Goal: Use online tool/utility: Utilize a website feature to perform a specific function

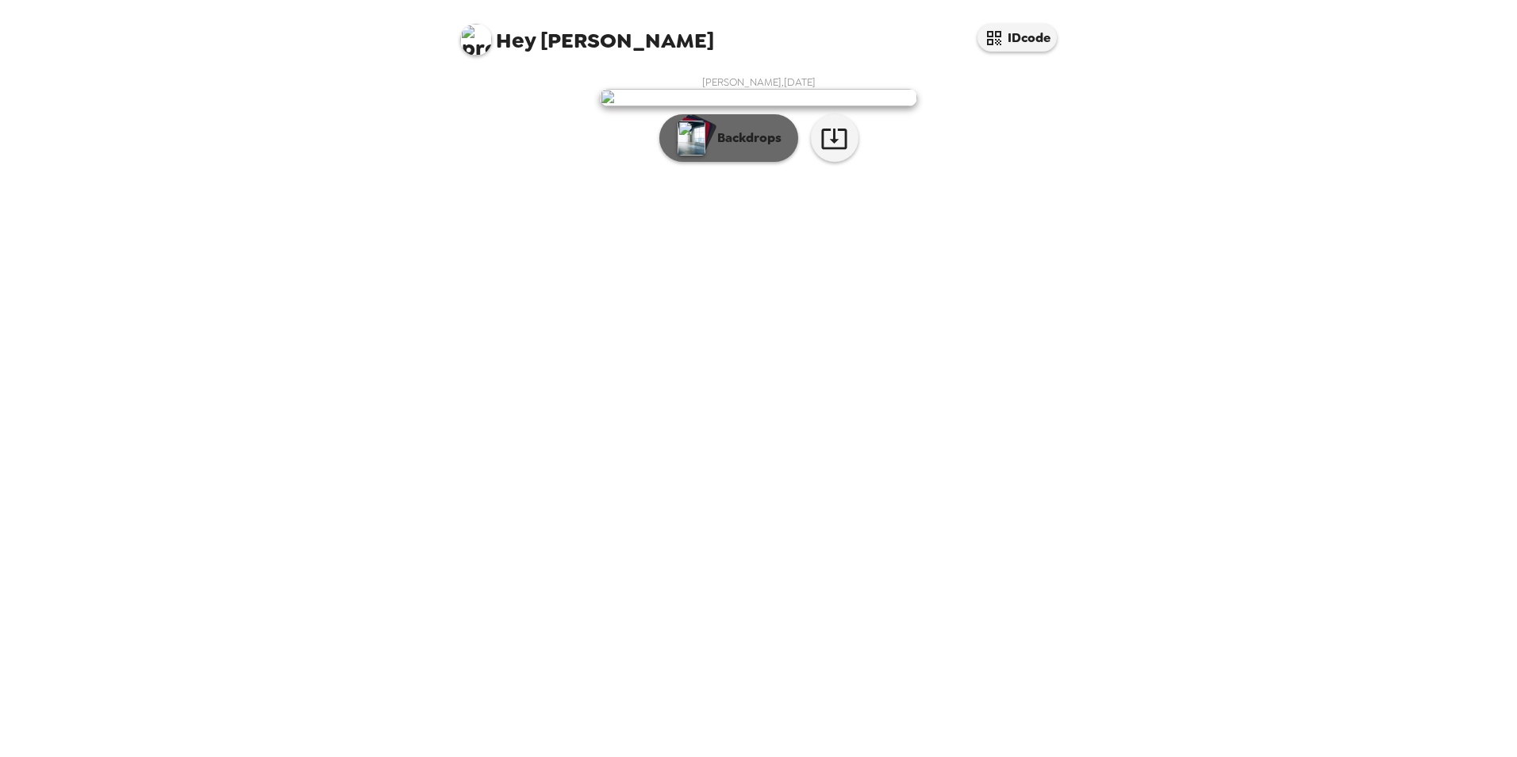
click at [737, 148] on p "Backdrops" at bounding box center [746, 138] width 72 height 19
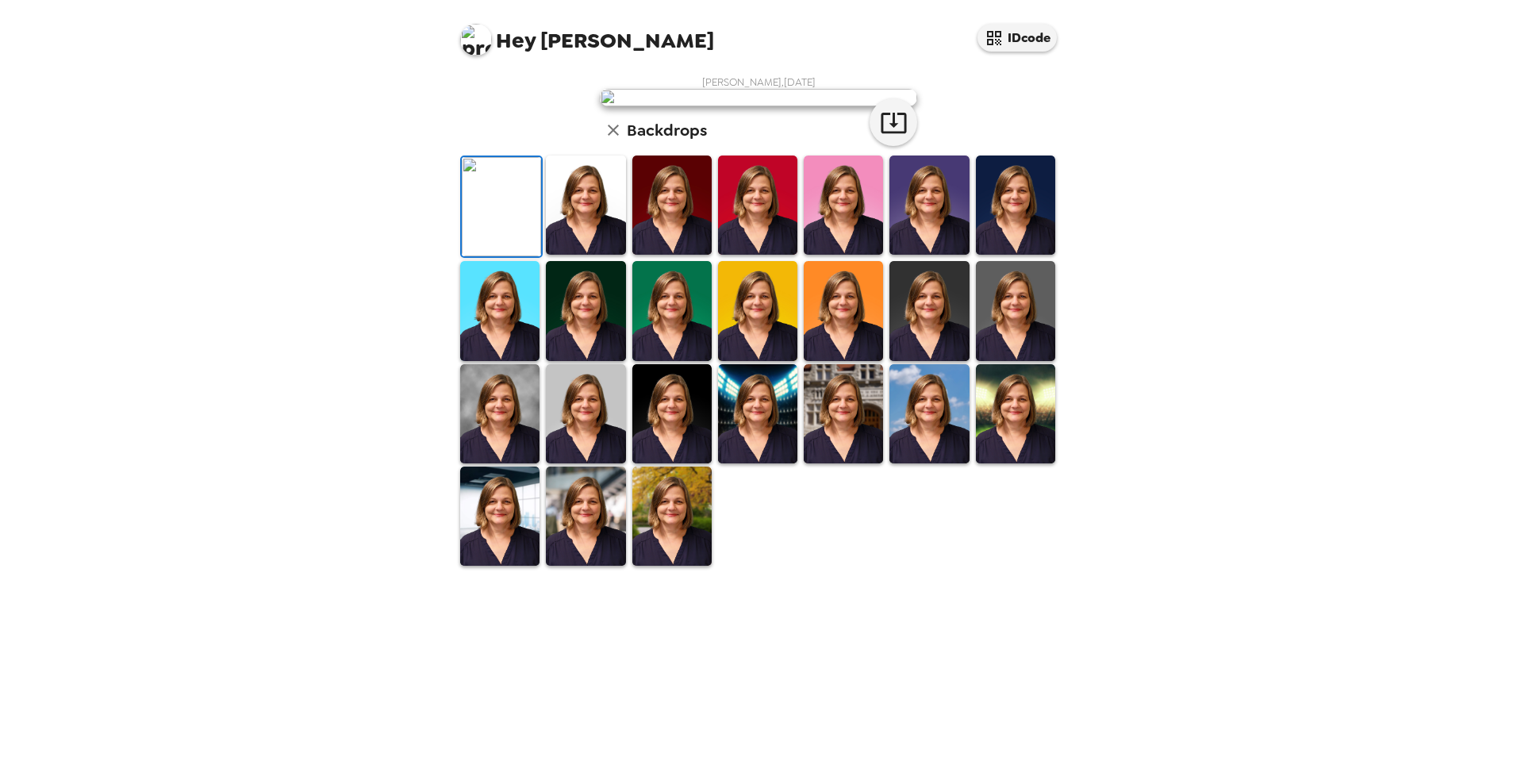
scroll to position [206, 0]
click at [494, 566] on img at bounding box center [499, 516] width 79 height 99
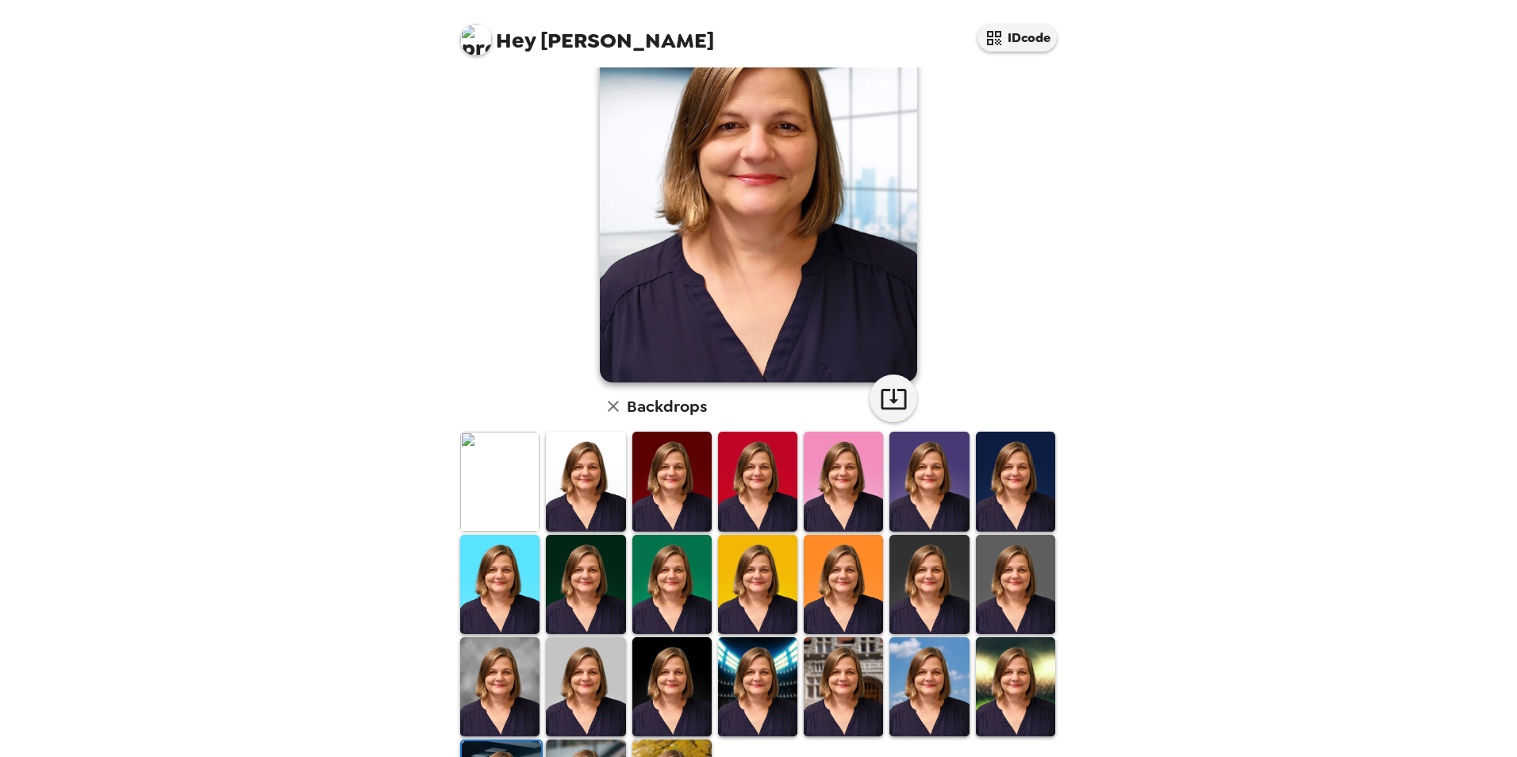
scroll to position [159, 0]
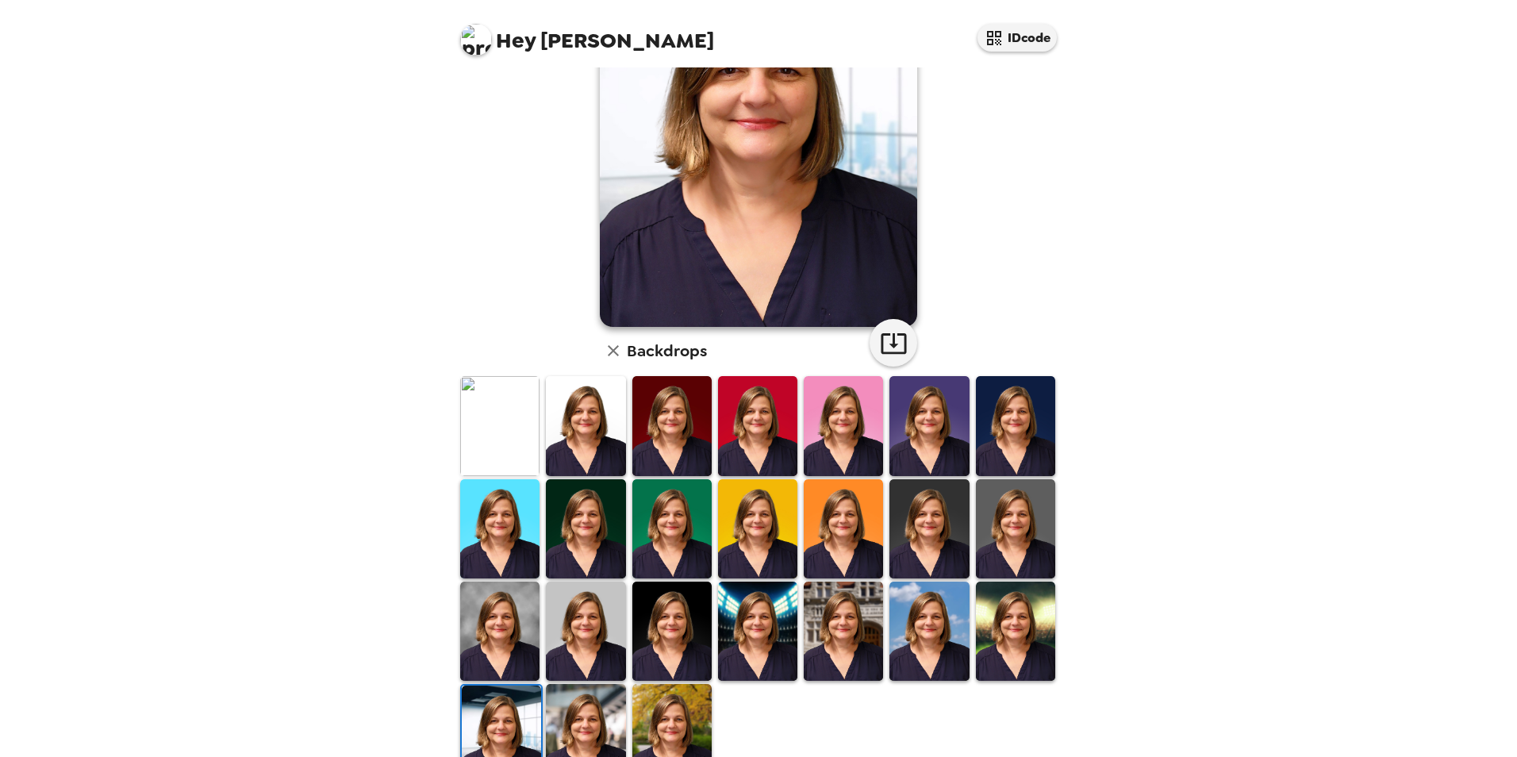
click at [935, 432] on img at bounding box center [929, 425] width 79 height 99
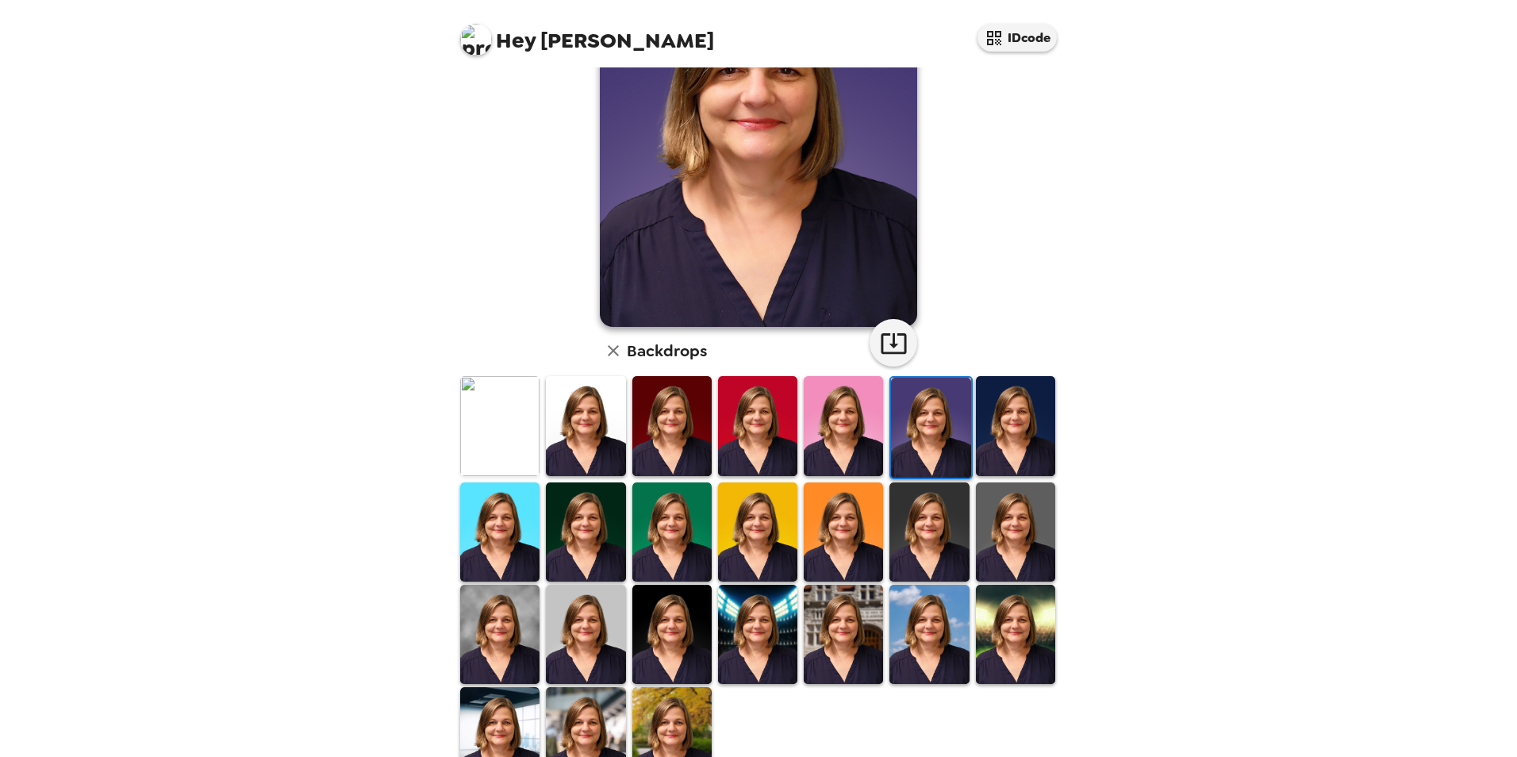
click at [655, 517] on img at bounding box center [672, 532] width 79 height 99
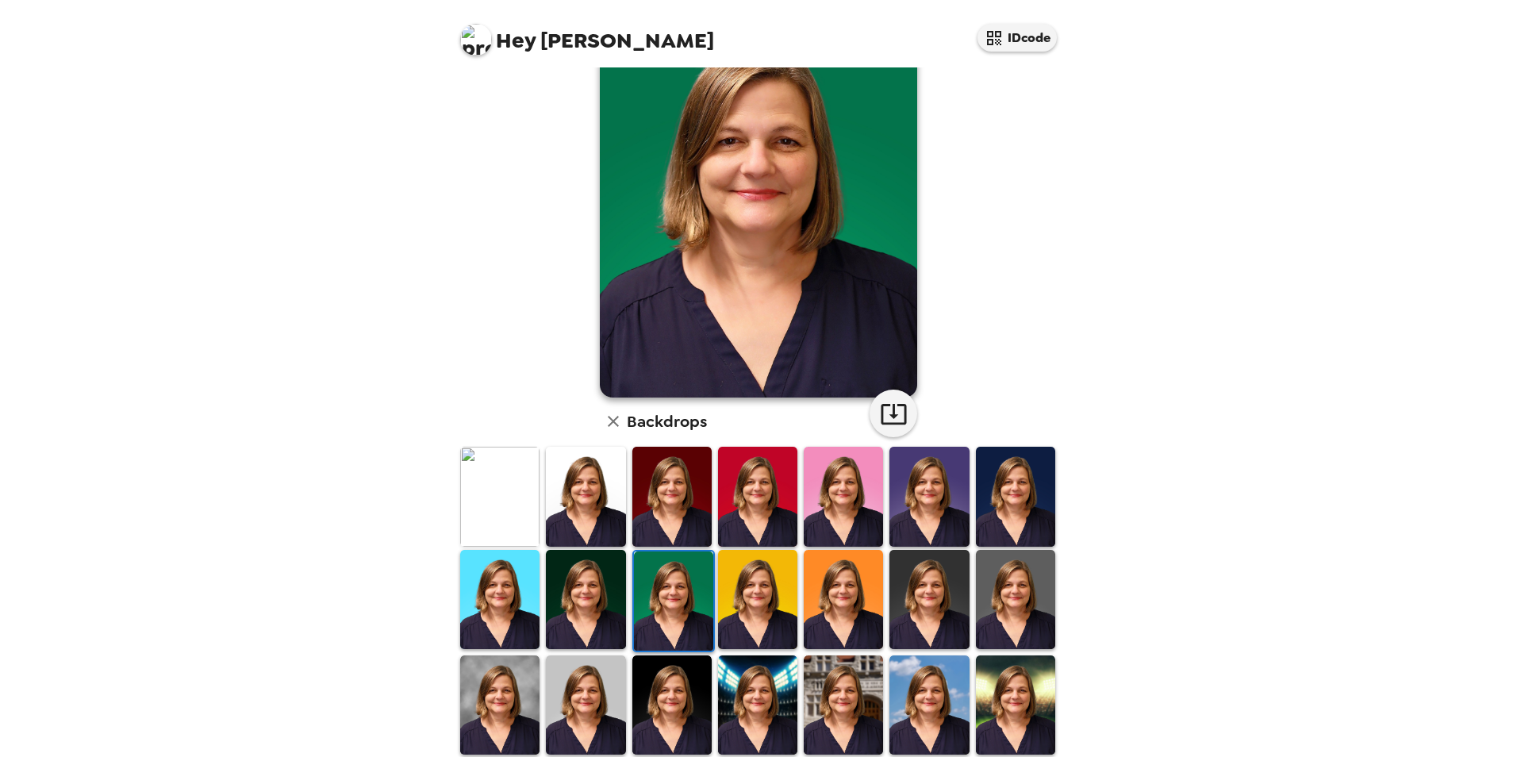
scroll to position [80, 0]
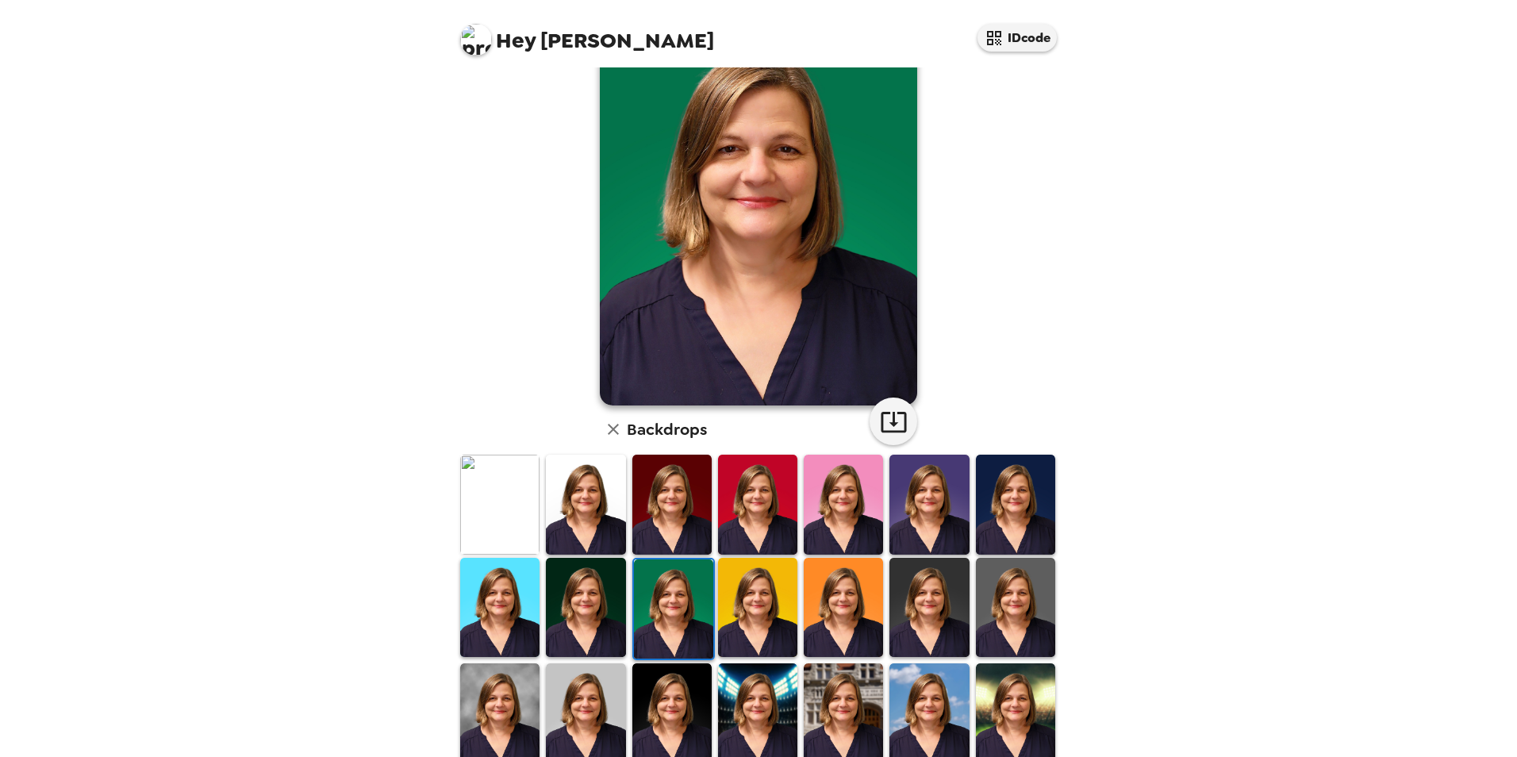
click at [827, 508] on img at bounding box center [843, 504] width 79 height 99
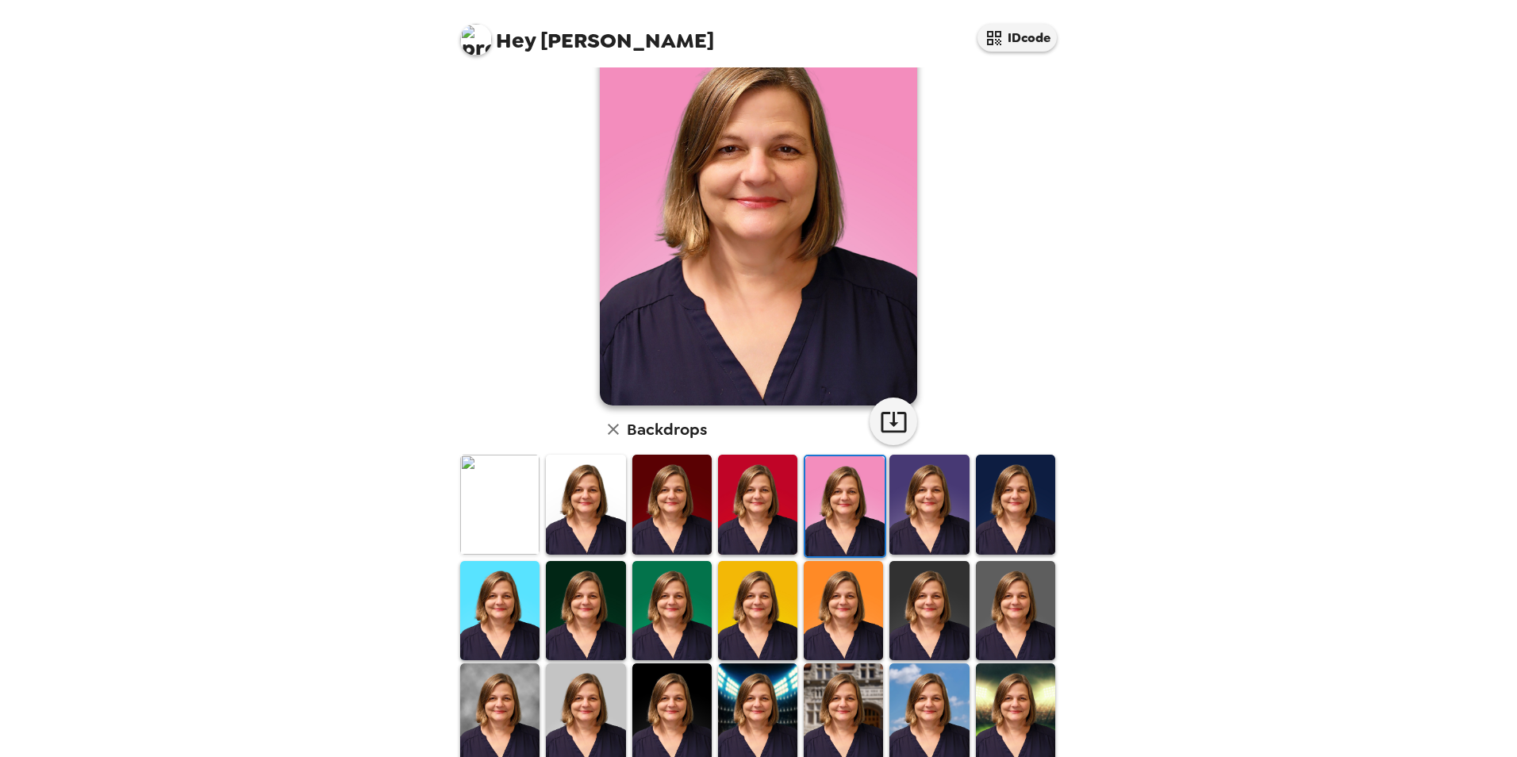
click at [581, 611] on img at bounding box center [585, 610] width 79 height 99
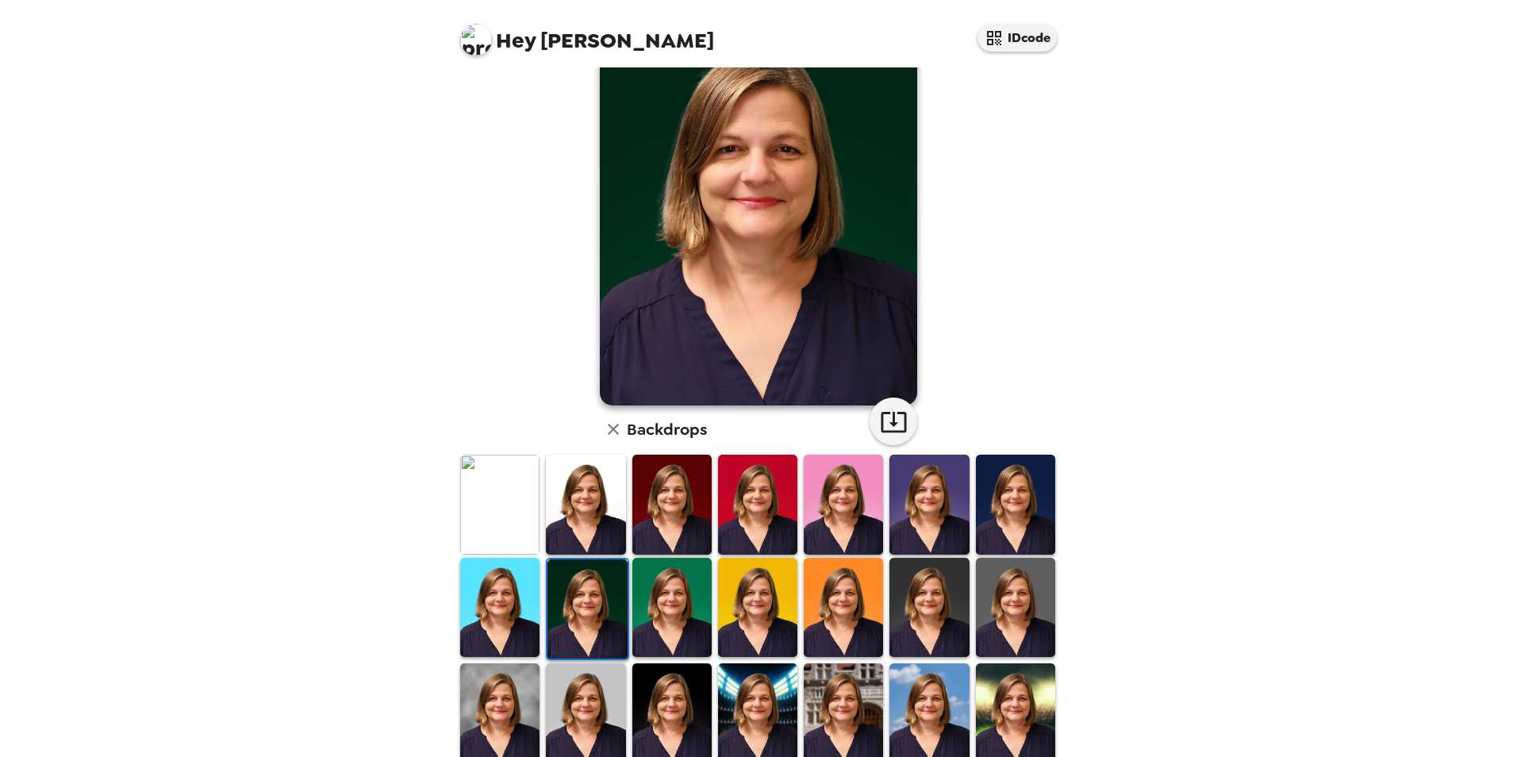
click at [661, 612] on img at bounding box center [672, 607] width 79 height 99
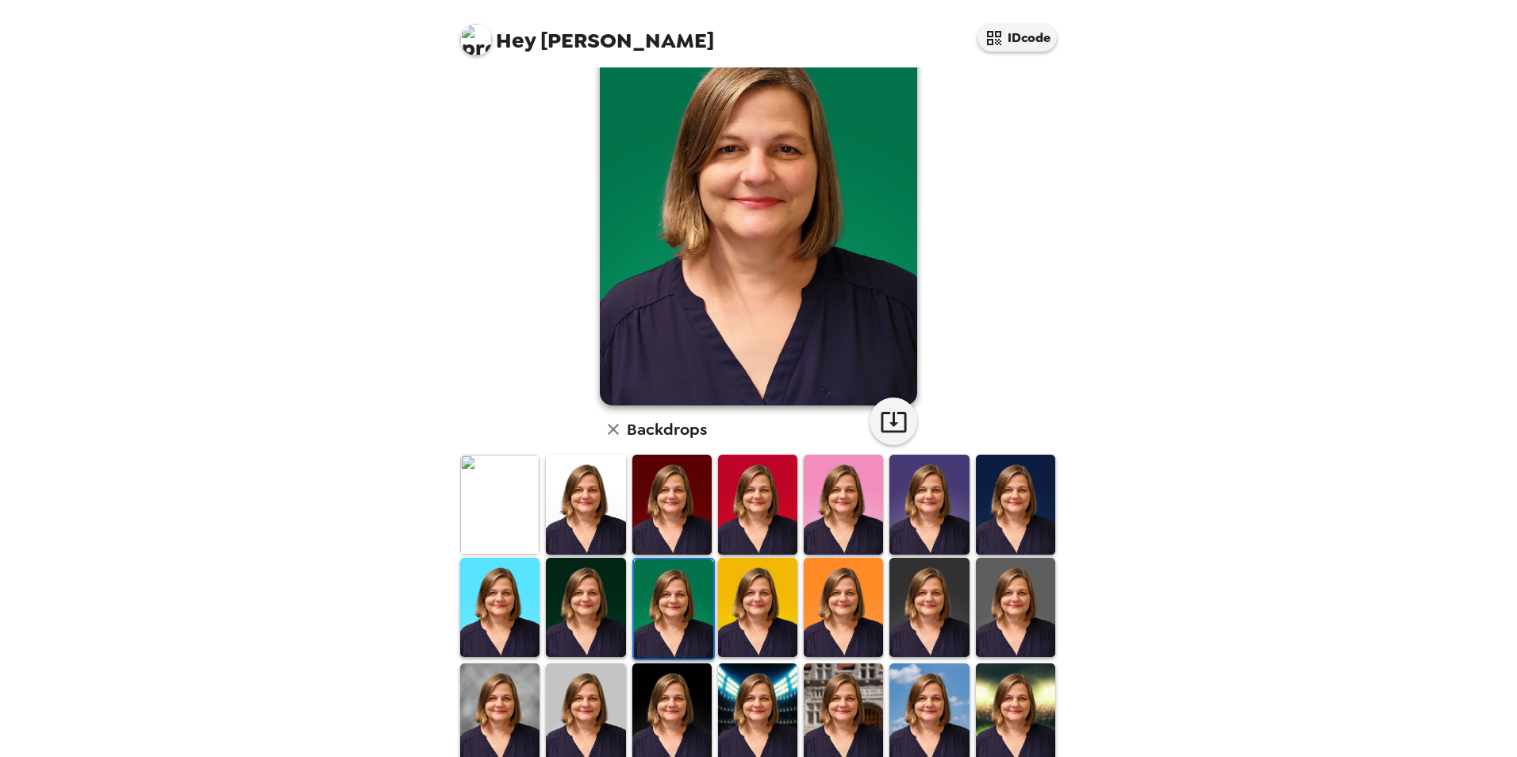
click at [600, 611] on img at bounding box center [585, 607] width 79 height 99
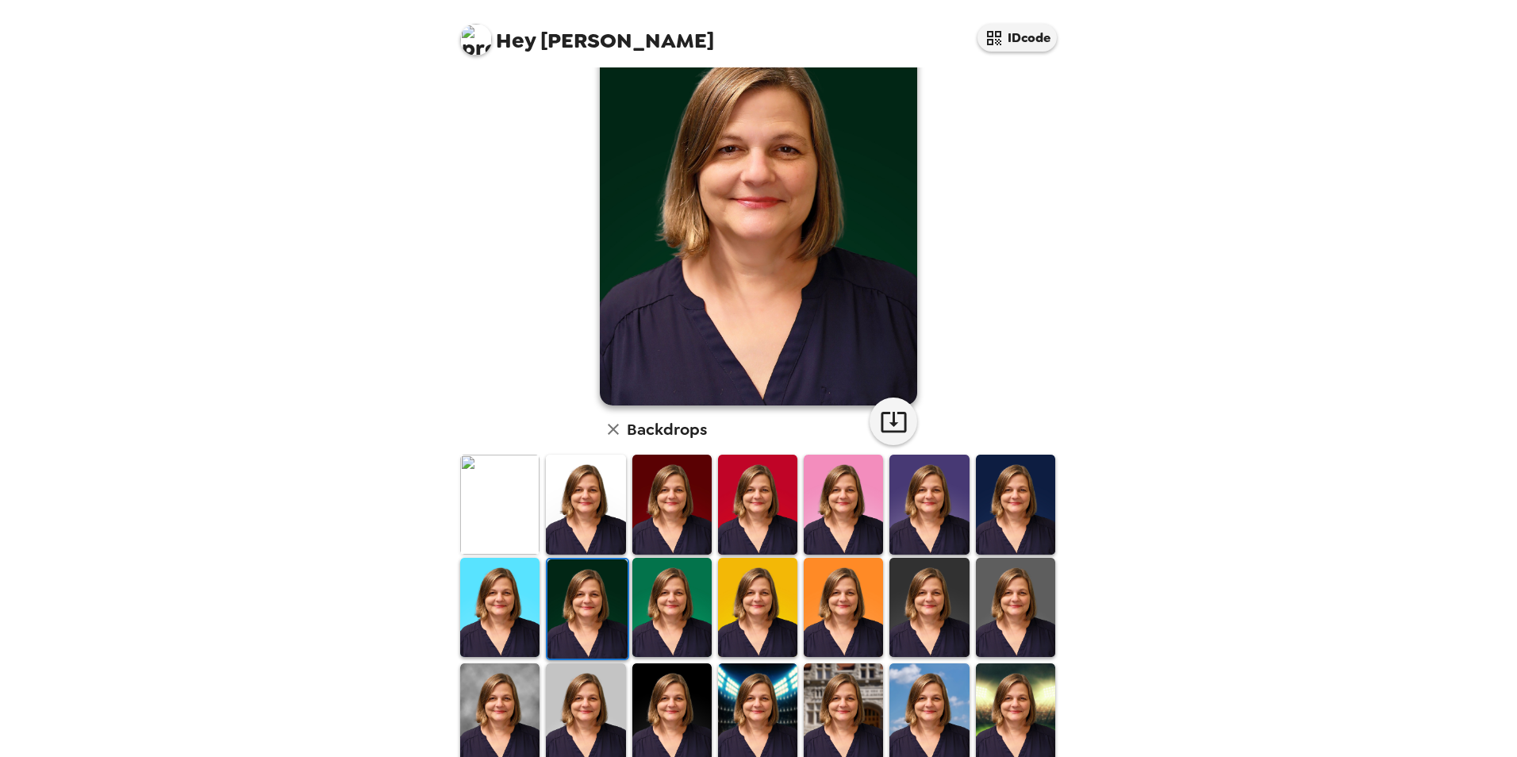
click at [668, 689] on img at bounding box center [672, 713] width 79 height 99
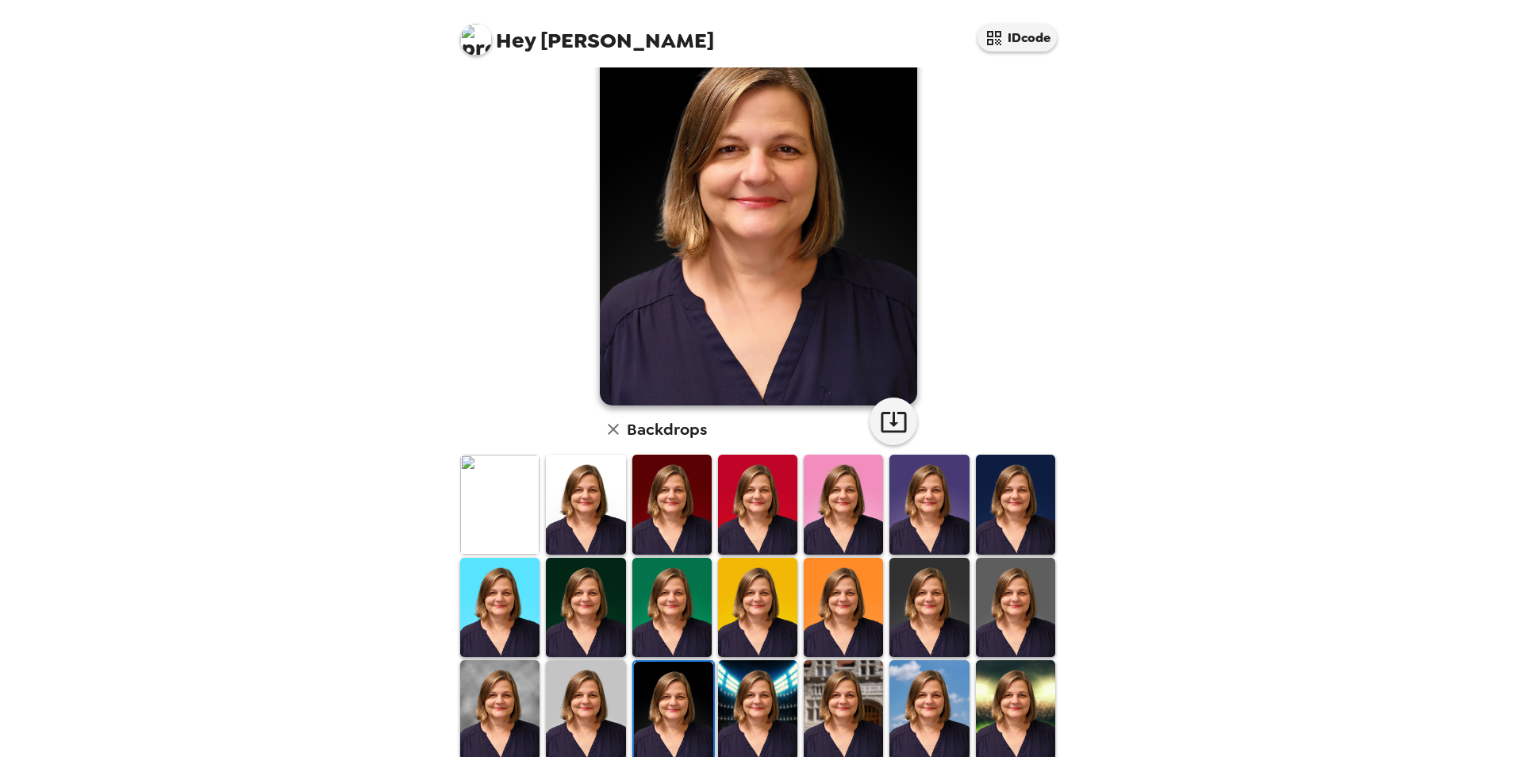
click at [906, 695] on img at bounding box center [929, 709] width 79 height 99
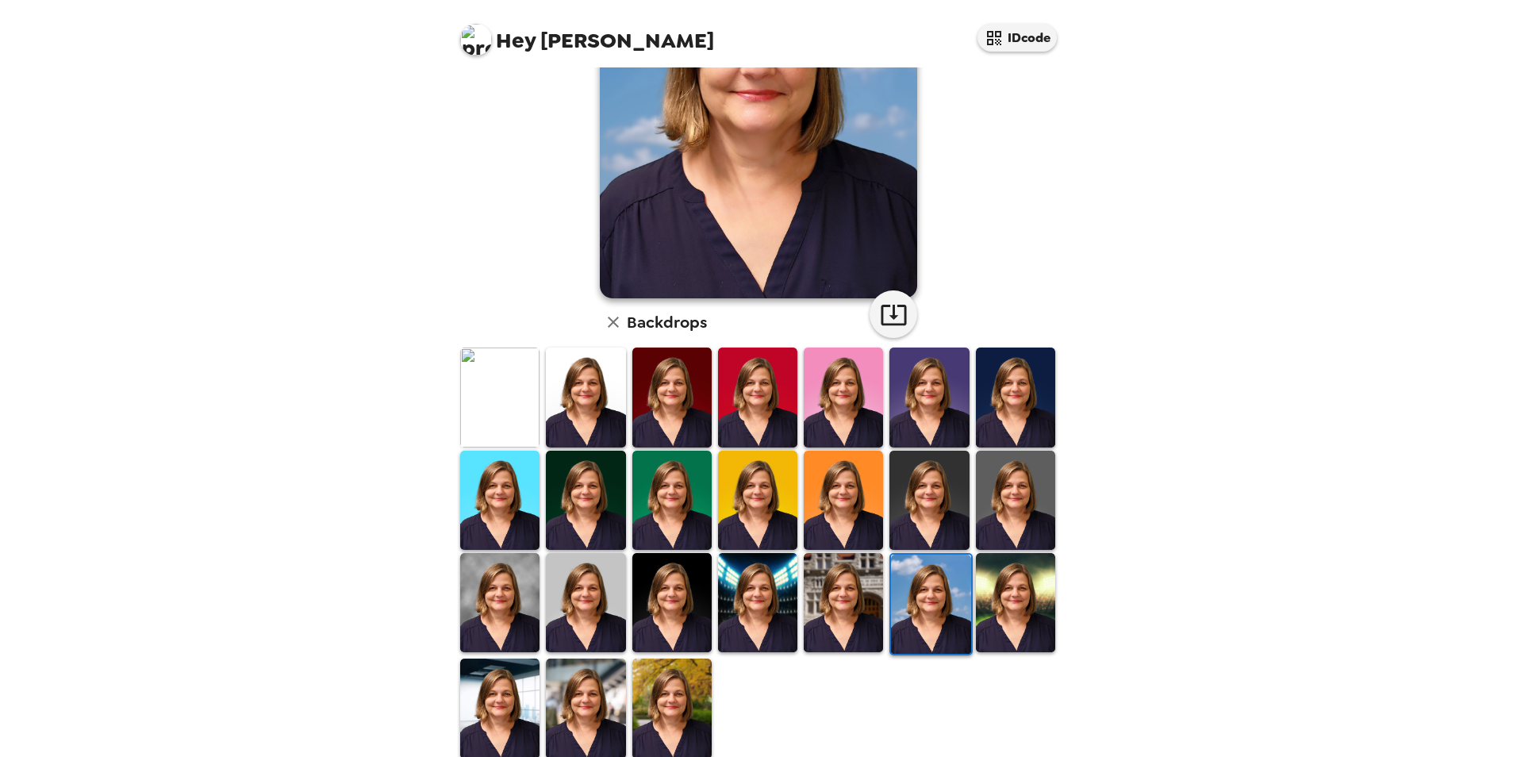
scroll to position [200, 0]
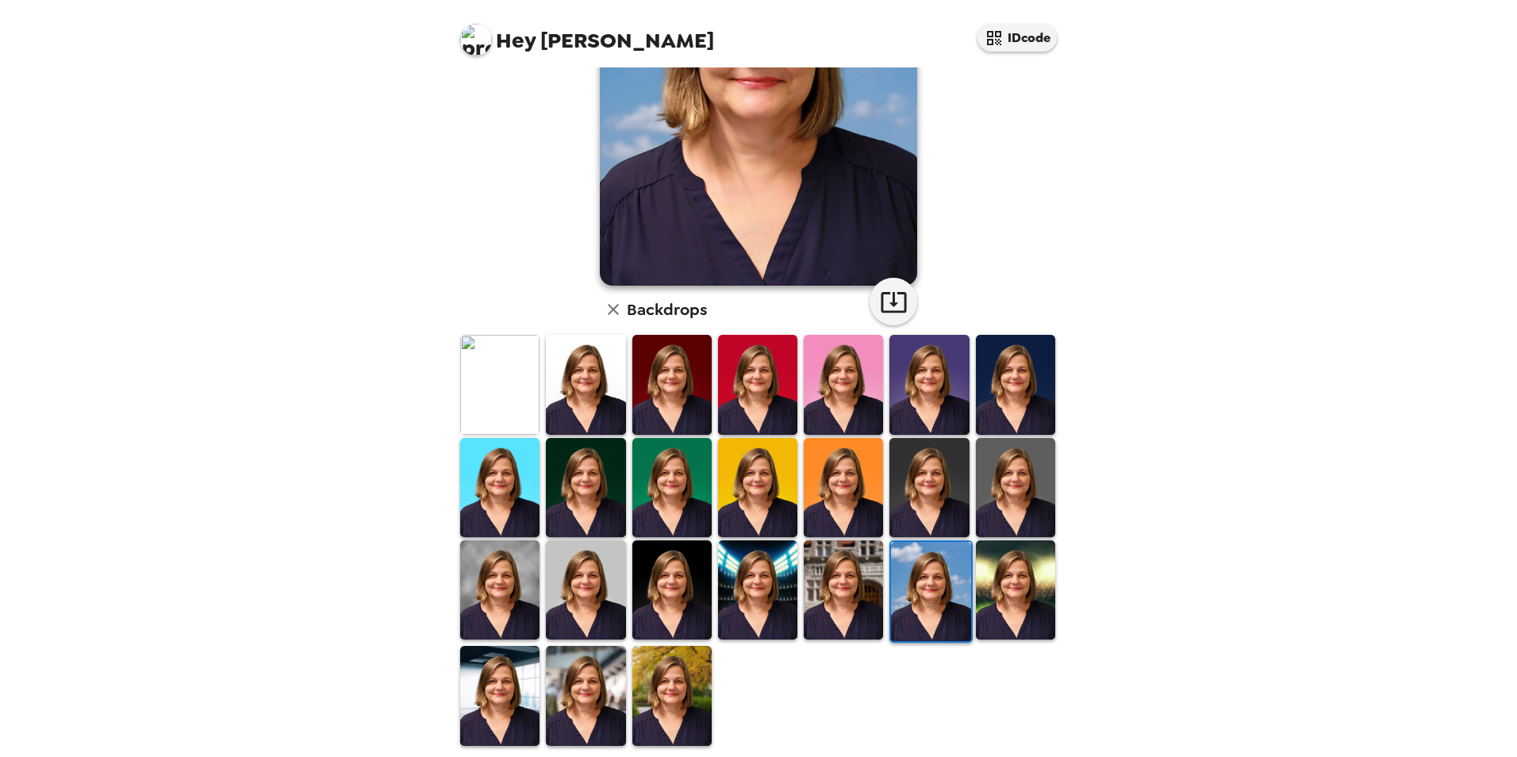
click at [1004, 571] on img at bounding box center [1015, 589] width 79 height 99
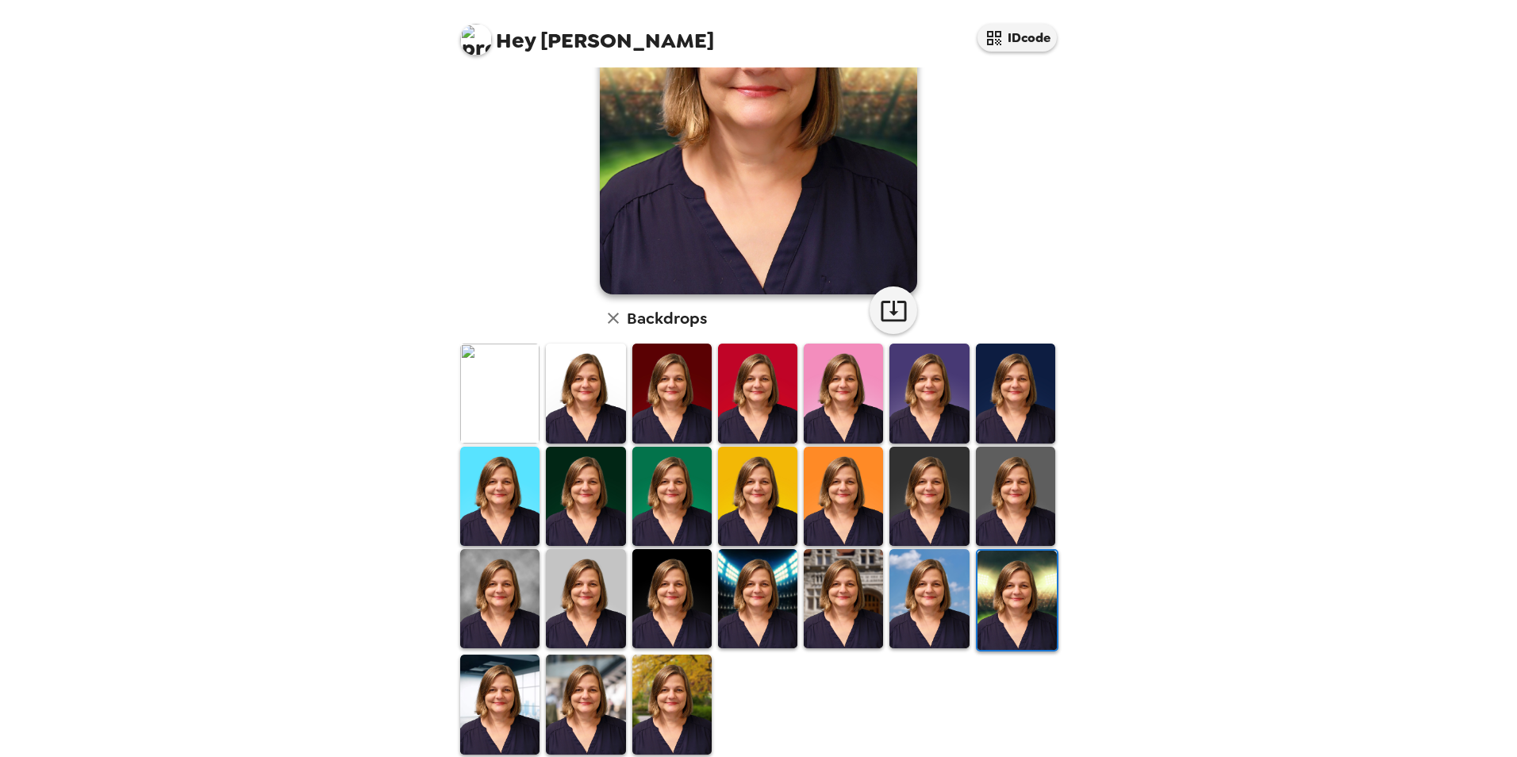
scroll to position [206, 0]
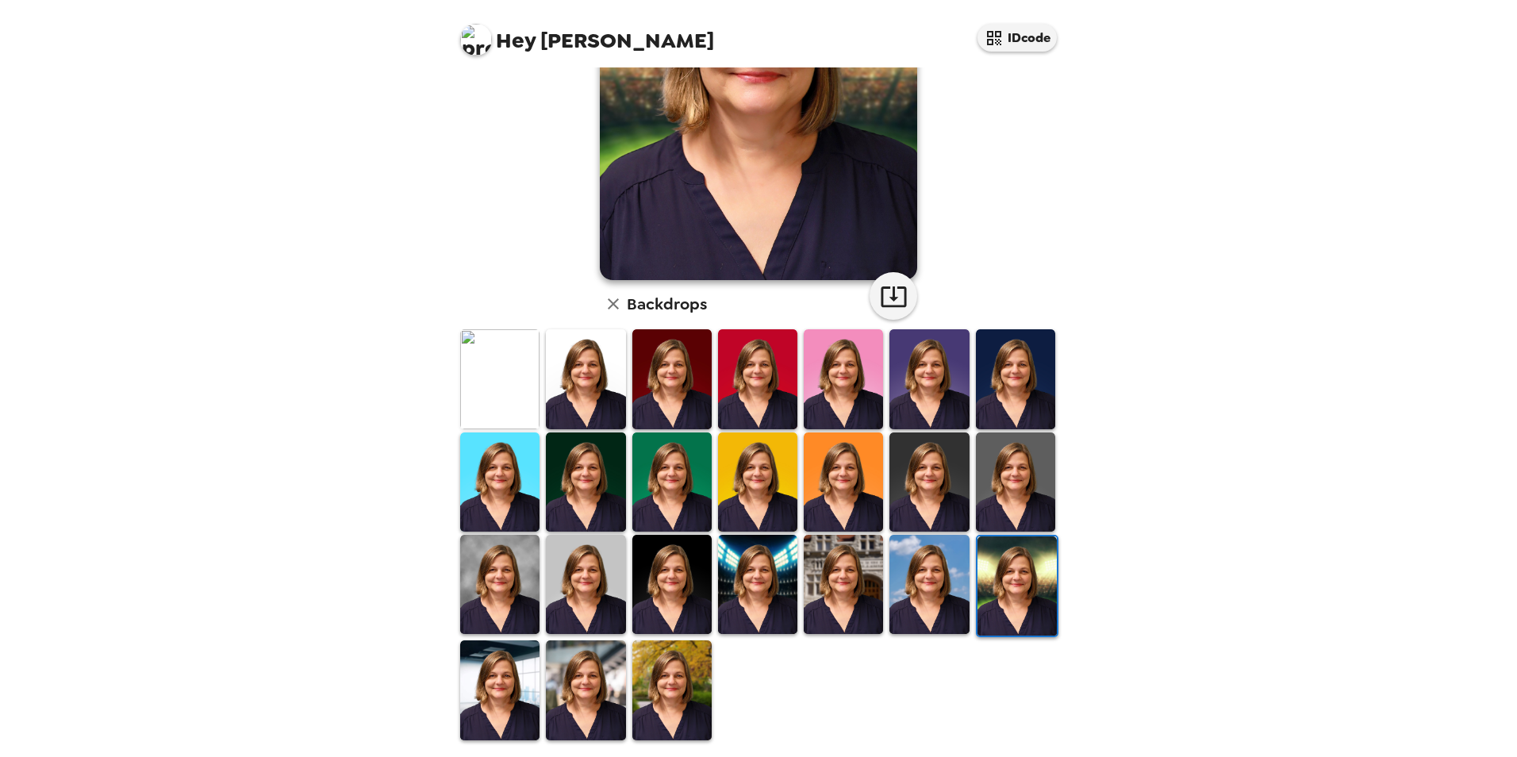
click at [673, 680] on img at bounding box center [672, 689] width 79 height 99
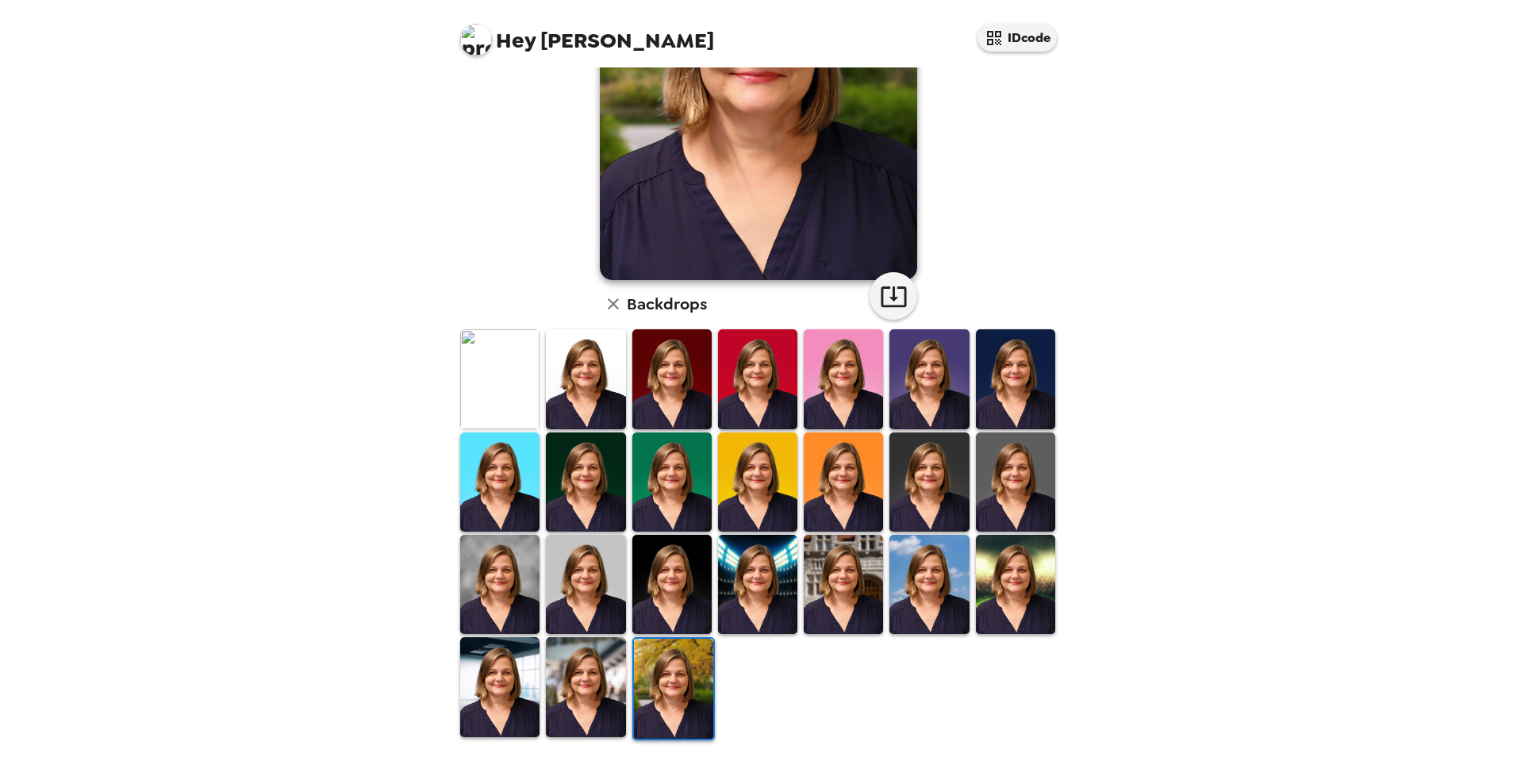
click at [590, 677] on img at bounding box center [585, 686] width 79 height 99
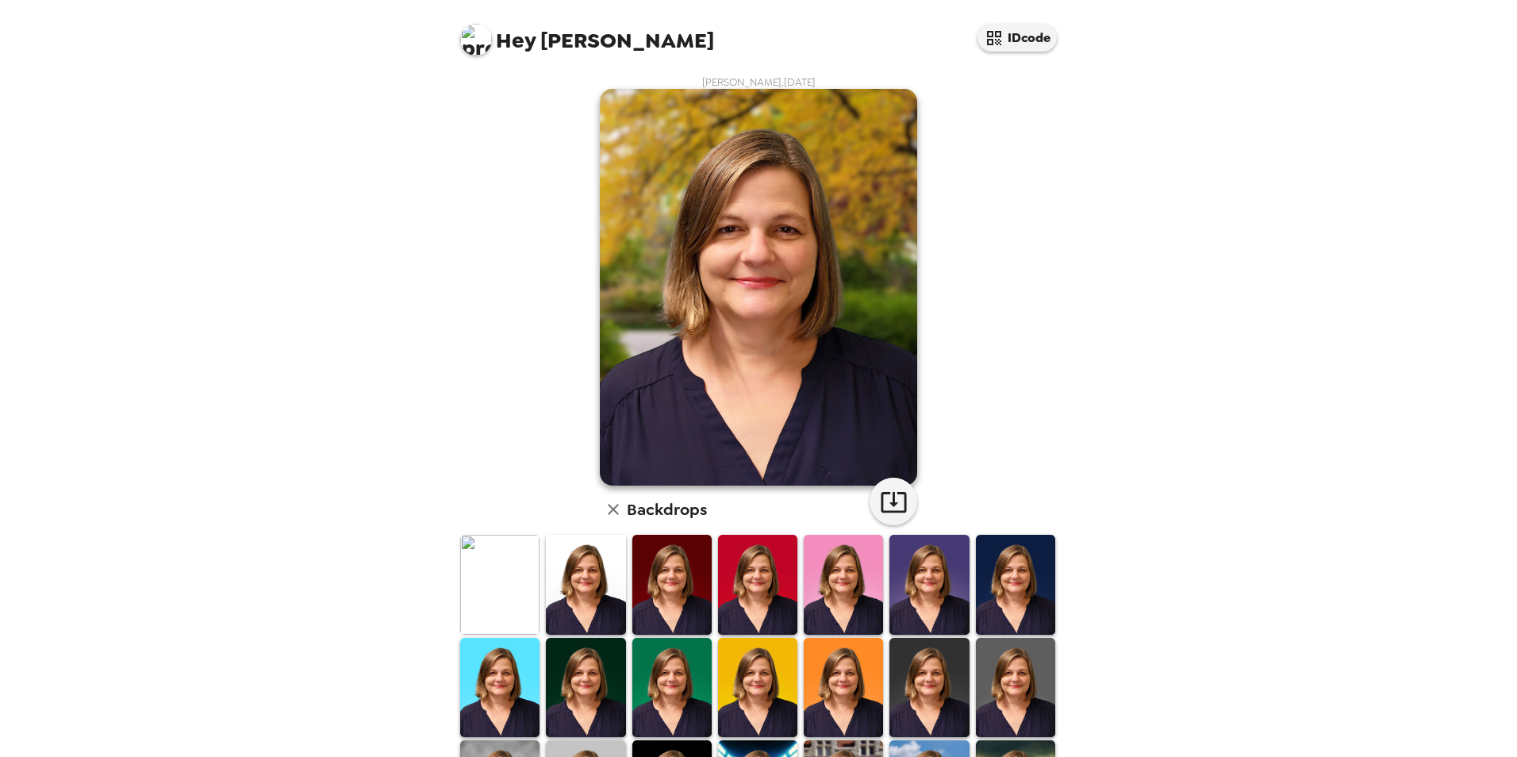
scroll to position [206, 0]
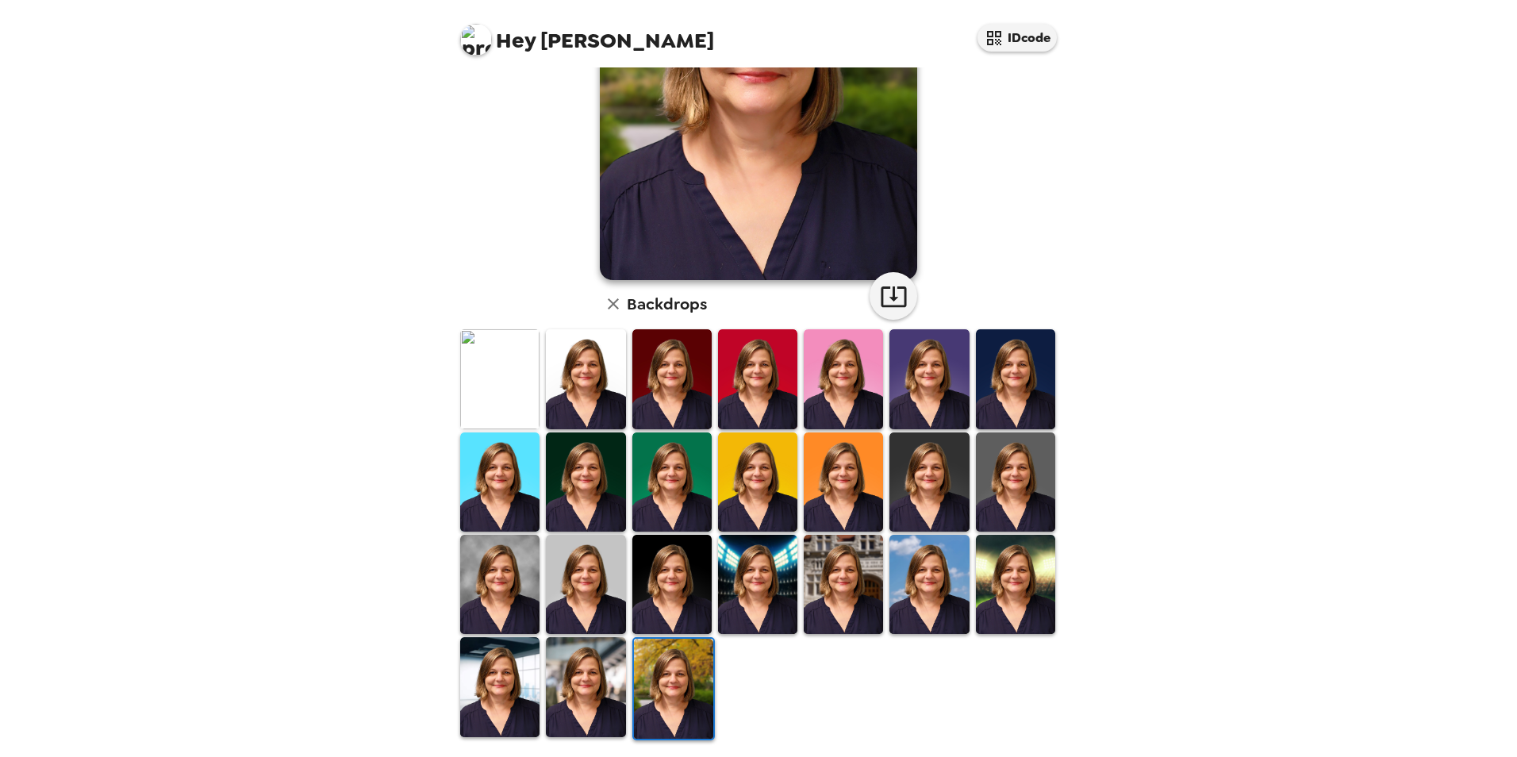
click at [587, 583] on img at bounding box center [585, 584] width 79 height 99
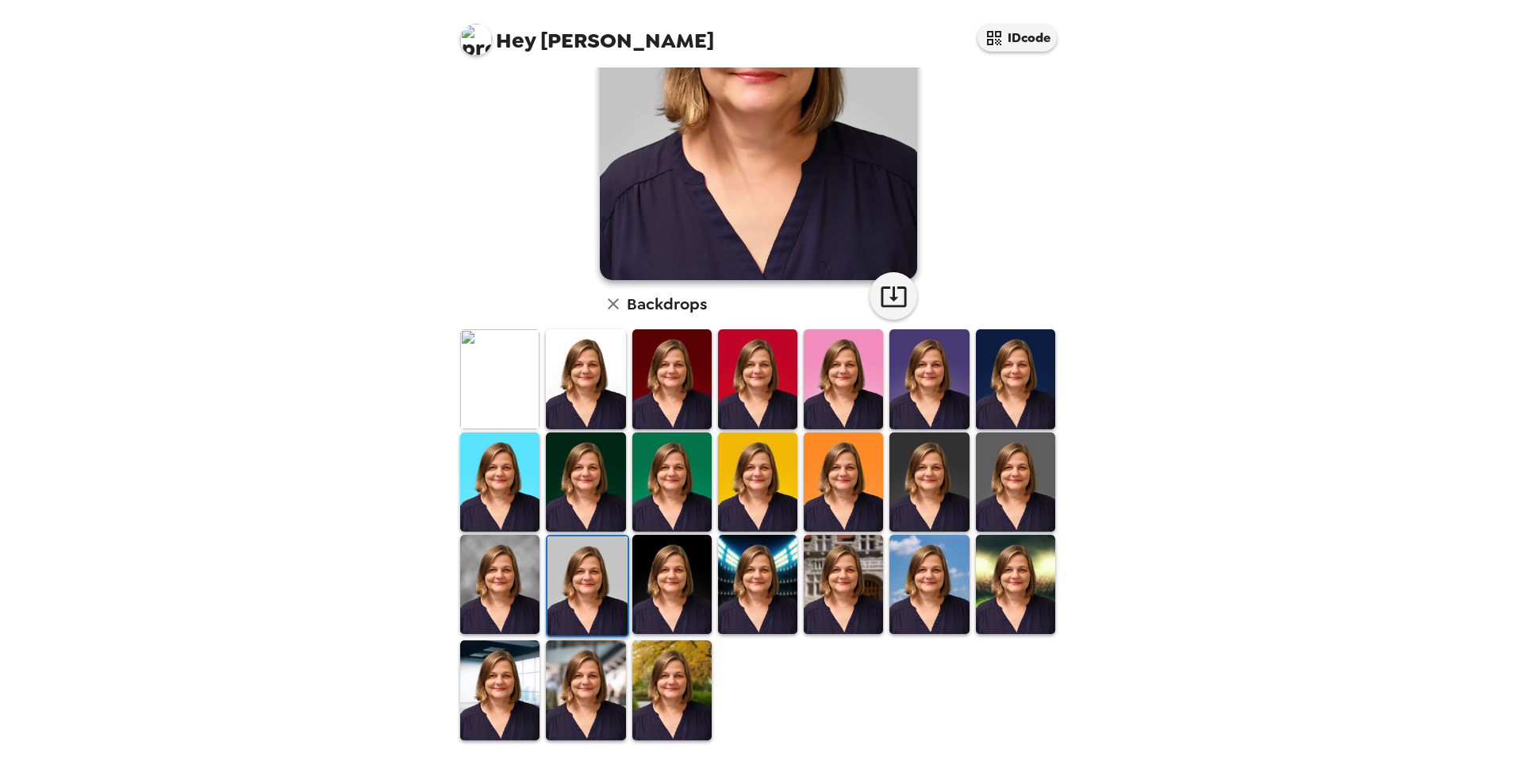
click at [523, 587] on img at bounding box center [499, 584] width 79 height 99
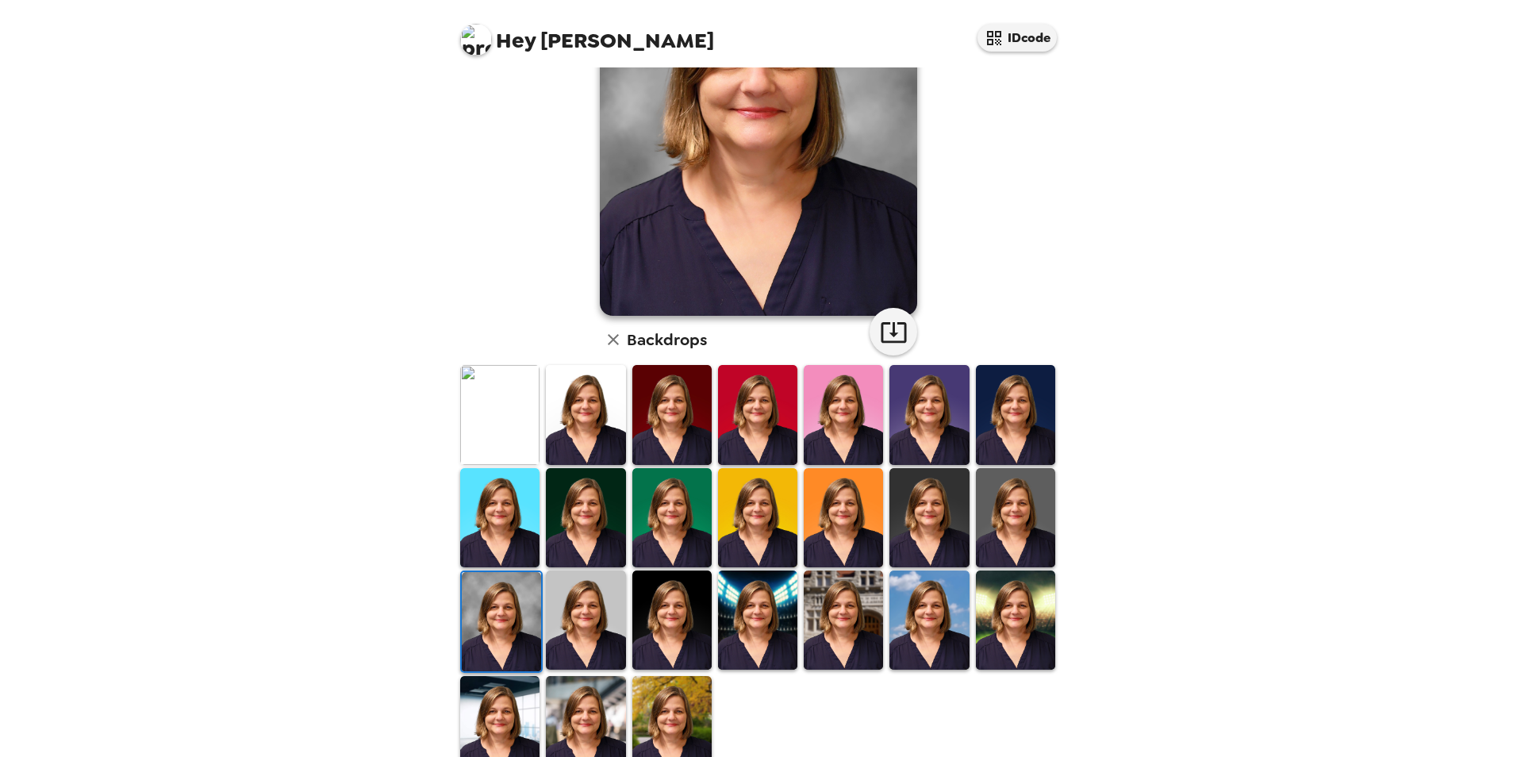
scroll to position [185, 0]
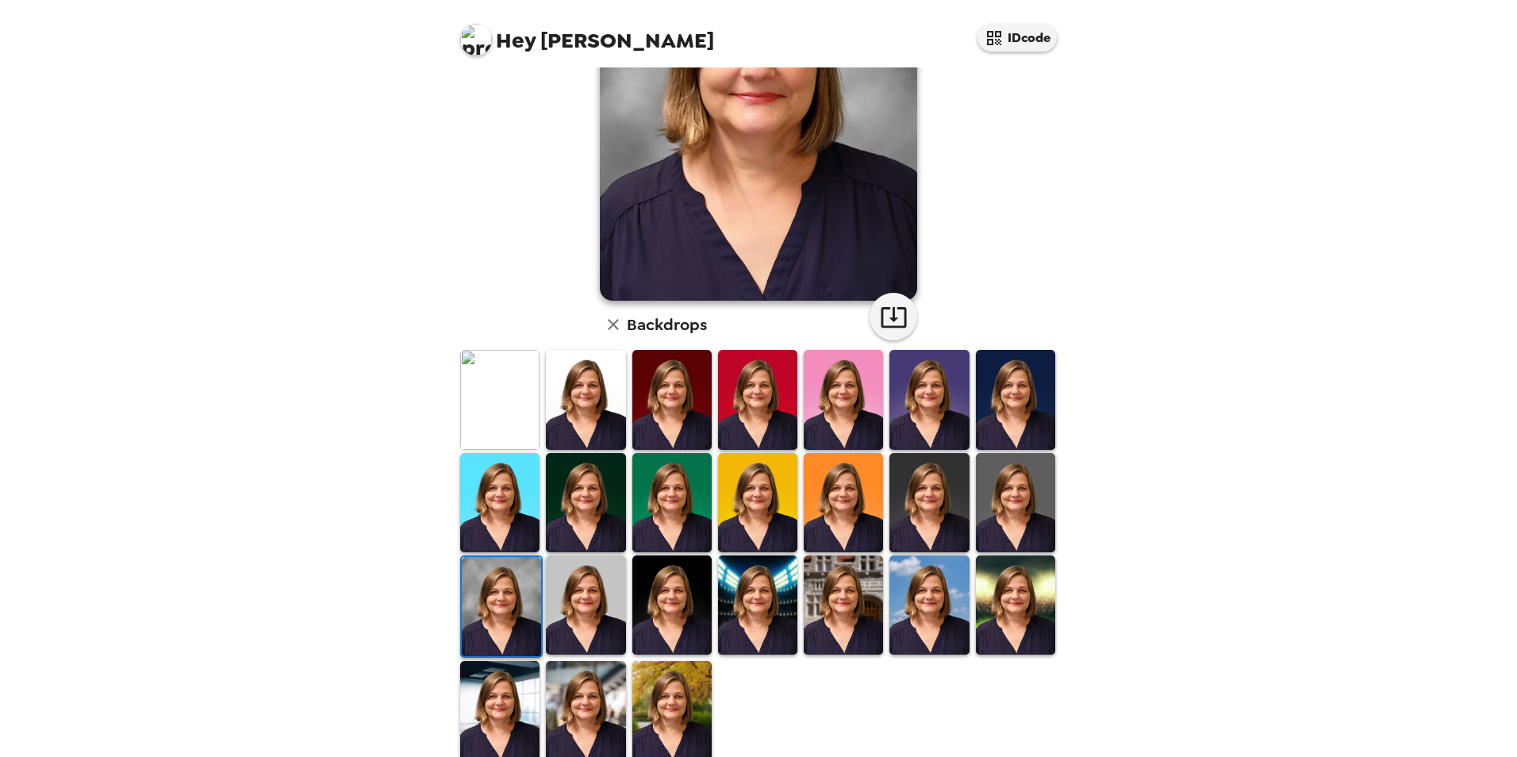
click at [1000, 400] on img at bounding box center [1015, 399] width 79 height 99
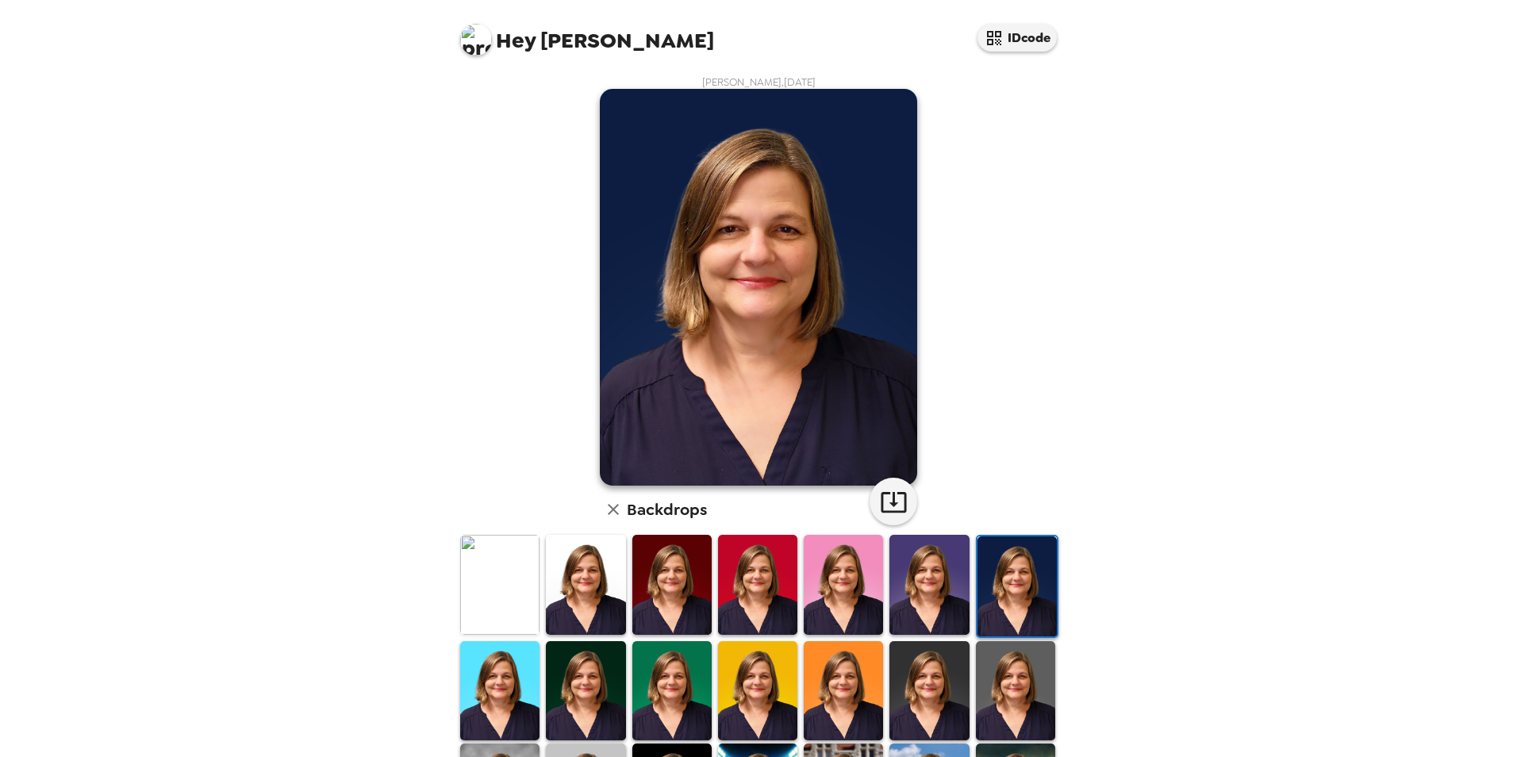
scroll to position [206, 0]
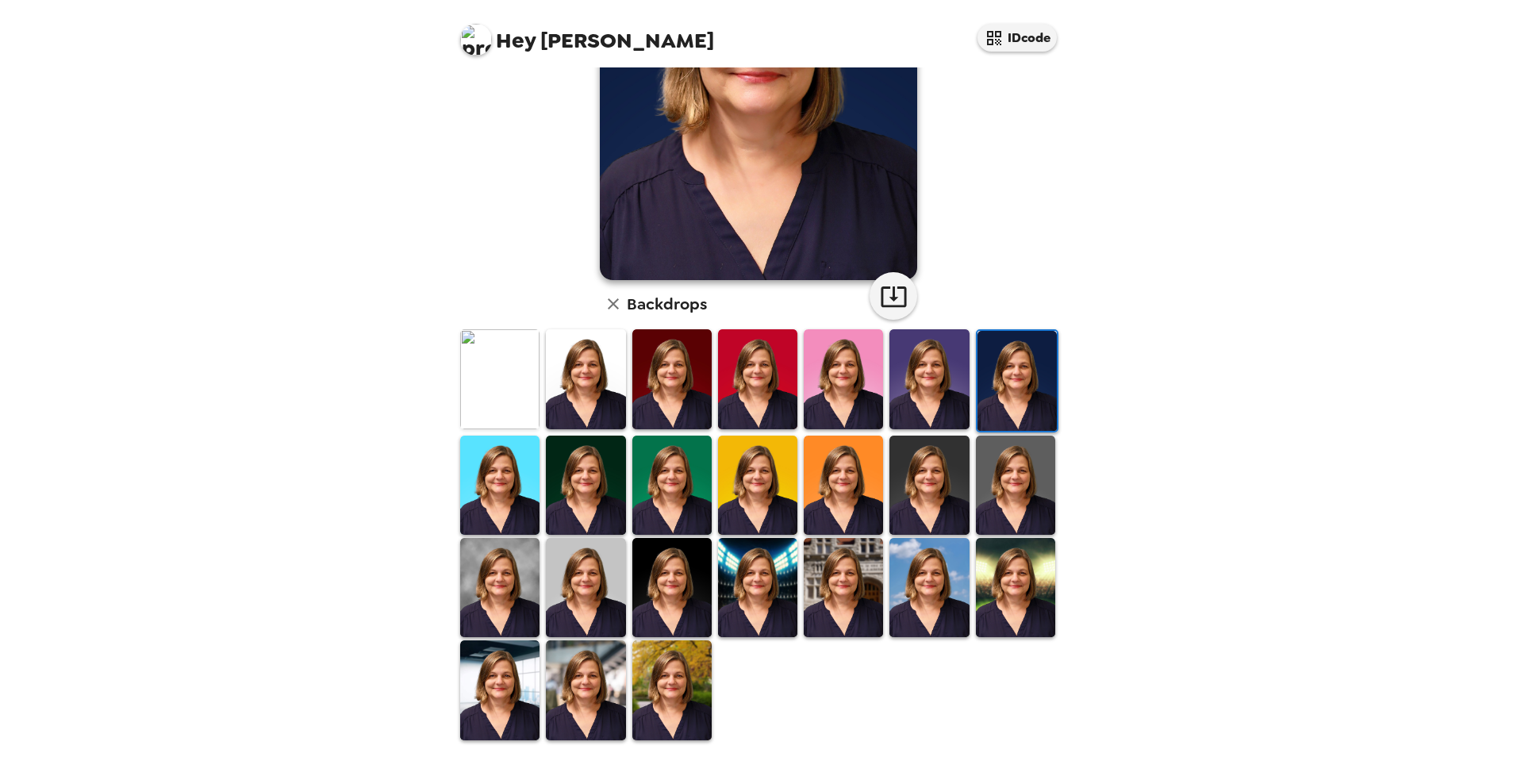
click at [503, 658] on img at bounding box center [499, 689] width 79 height 99
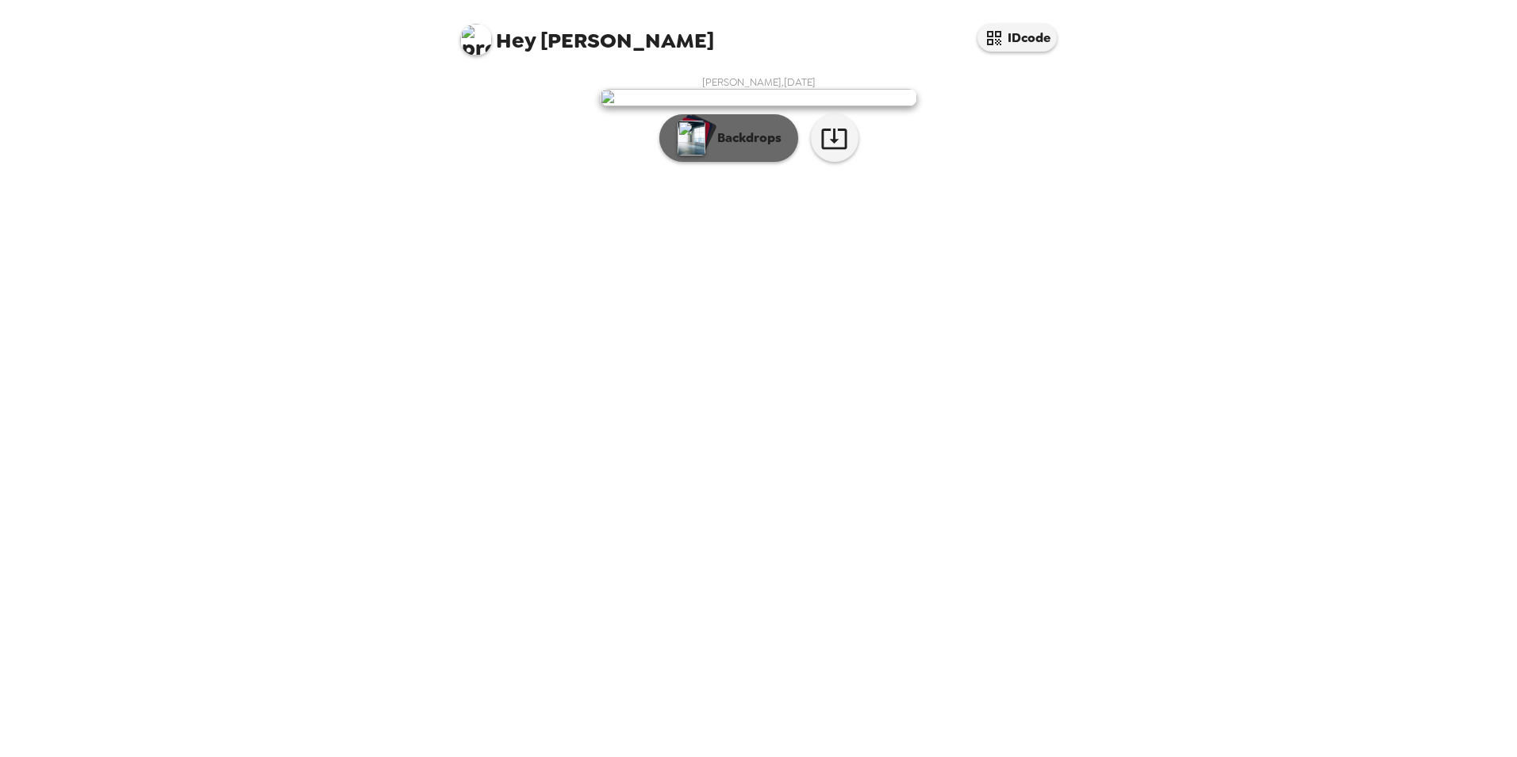
click at [766, 148] on p "Backdrops" at bounding box center [746, 138] width 72 height 19
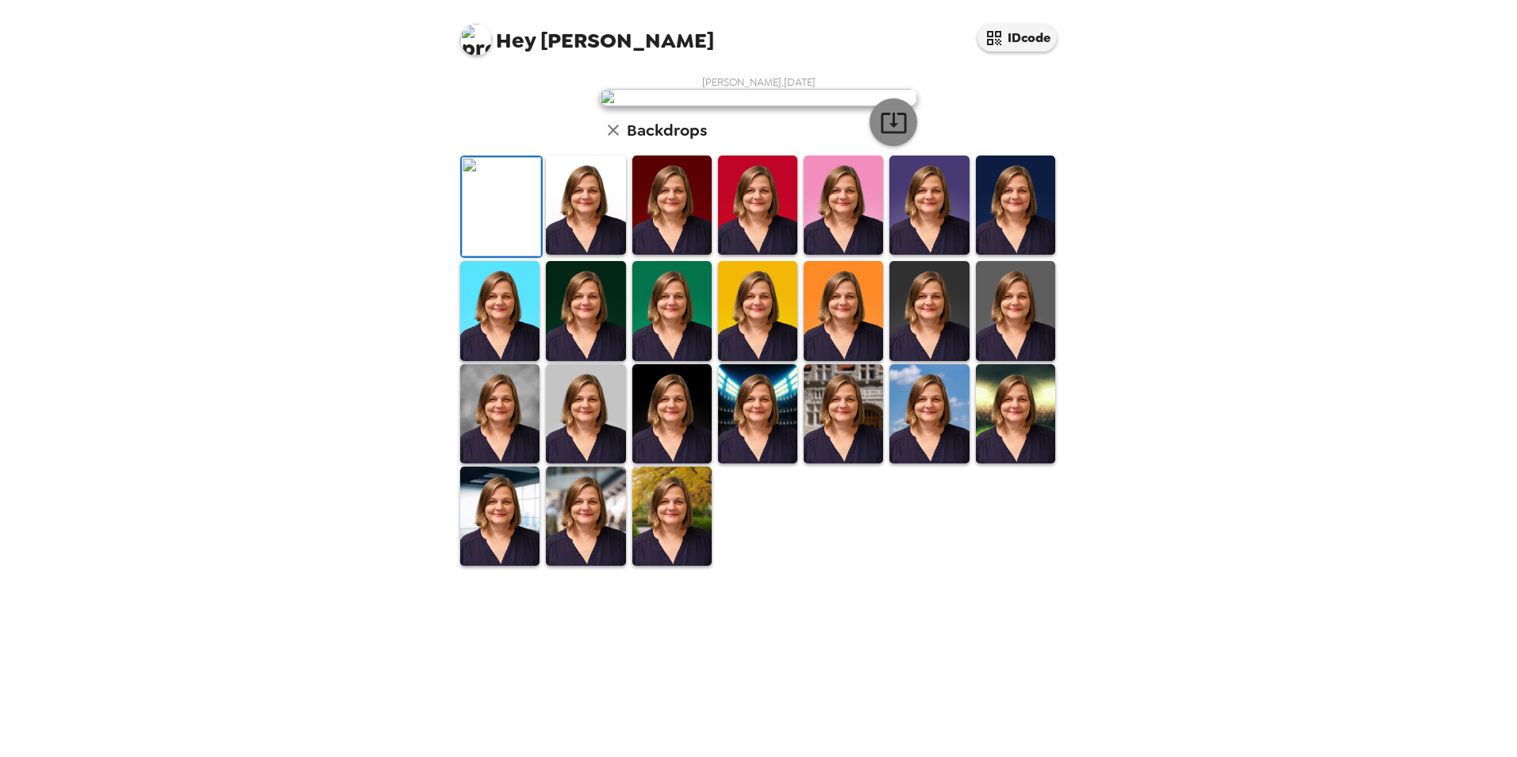
click at [895, 137] on icon "button" at bounding box center [894, 123] width 28 height 28
click at [502, 566] on img at bounding box center [499, 516] width 79 height 99
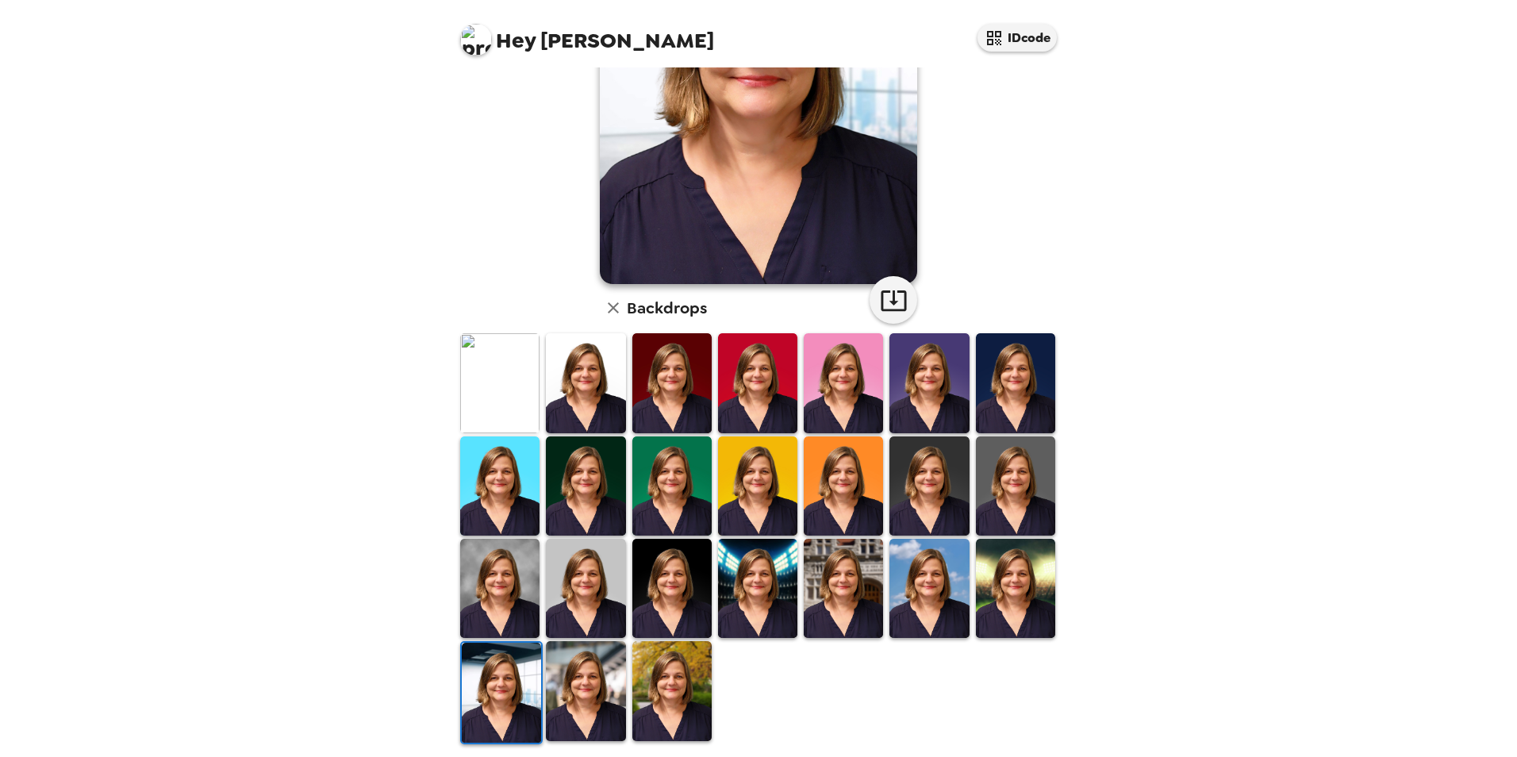
click at [514, 670] on img at bounding box center [501, 692] width 79 height 99
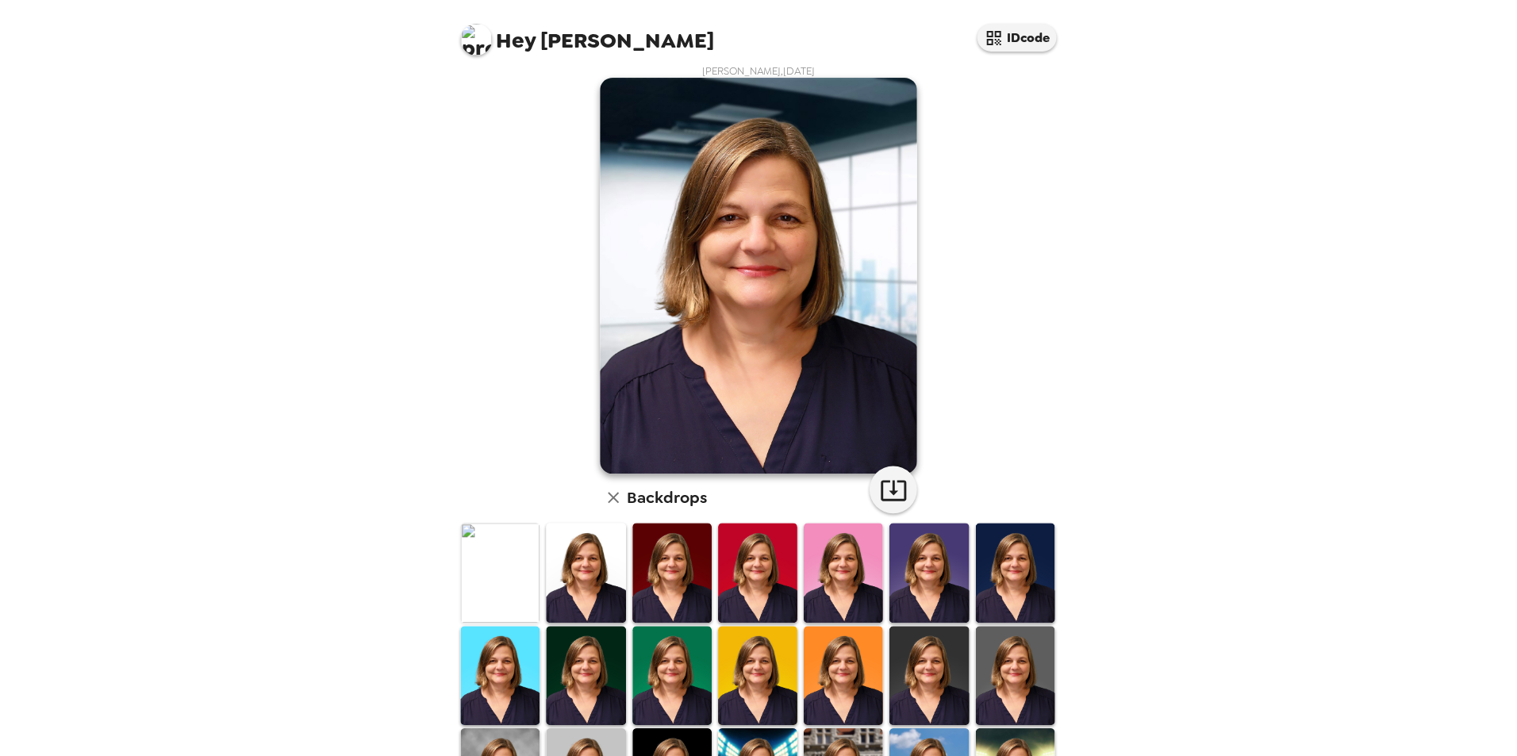
scroll to position [0, 0]
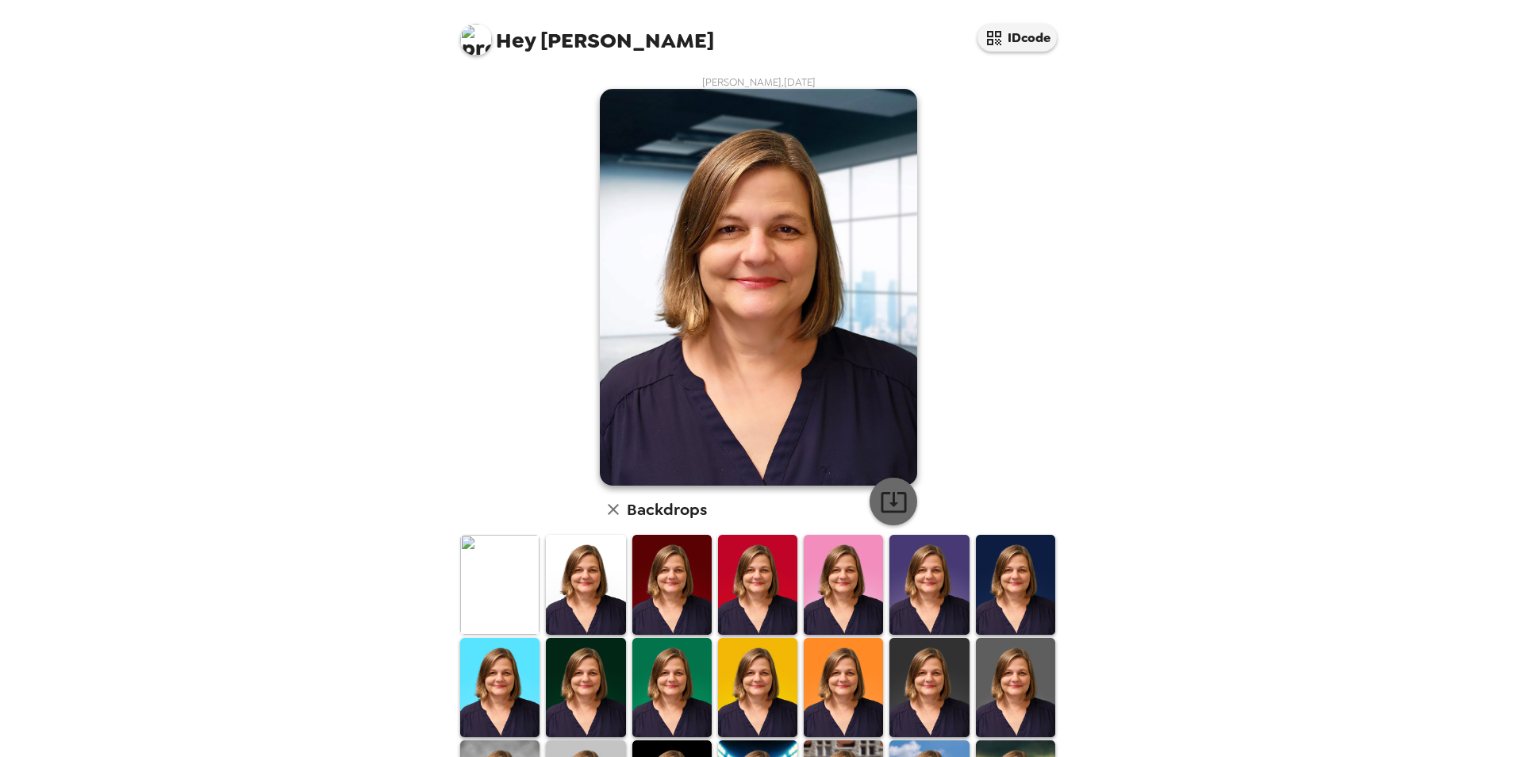
click at [895, 502] on icon "button" at bounding box center [894, 502] width 28 height 28
